Goal: Find specific page/section: Find specific page/section

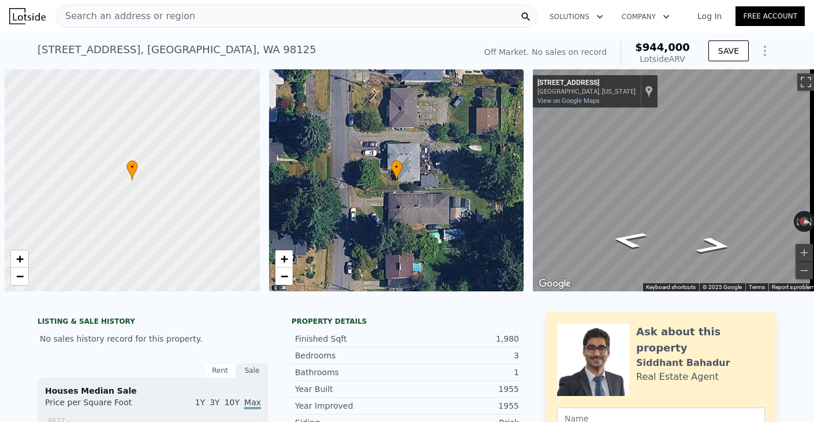
click at [272, 13] on div "Search an address or region" at bounding box center [296, 16] width 483 height 23
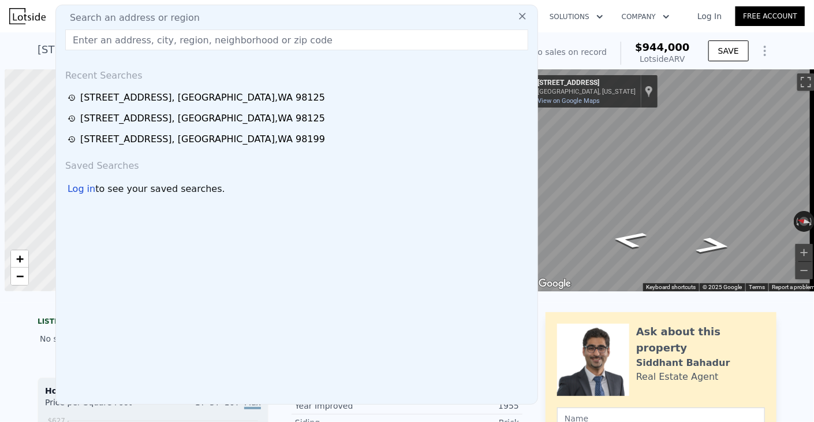
scroll to position [0, 5]
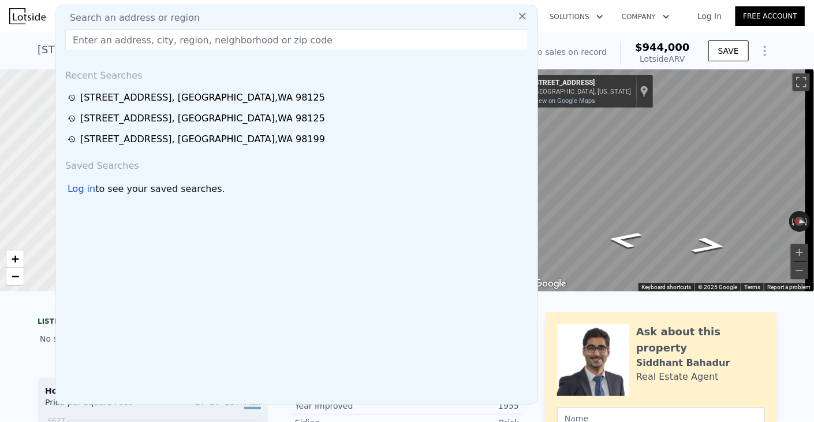
click at [269, 17] on div "Search an address or region" at bounding box center [297, 18] width 472 height 14
click at [203, 17] on div "Search an address or region" at bounding box center [297, 18] width 472 height 14
click at [199, 38] on input "text" at bounding box center [296, 39] width 463 height 21
paste input "[STREET_ADDRESS]"
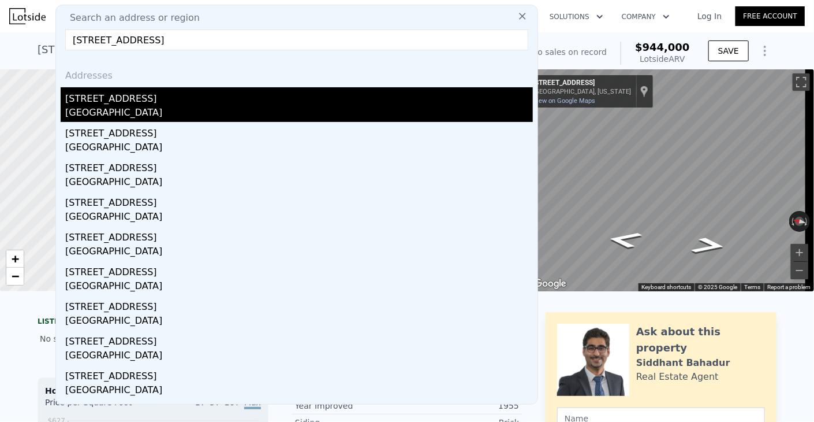
type input "[STREET_ADDRESS]"
click at [161, 109] on div "[GEOGRAPHIC_DATA]" at bounding box center [299, 114] width 468 height 16
